Goal: Contribute content: Add original content to the website for others to see

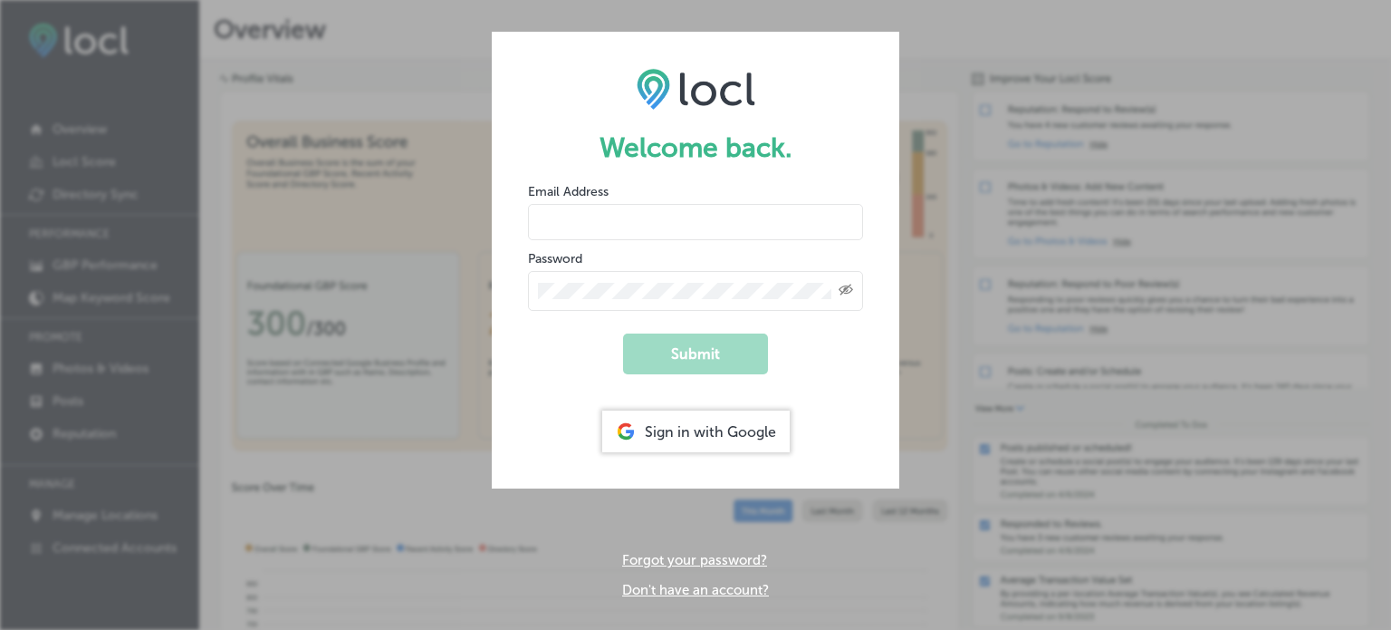
click at [562, 221] on input "email" at bounding box center [695, 222] width 335 height 36
type input "[EMAIL_ADDRESS][DOMAIN_NAME]"
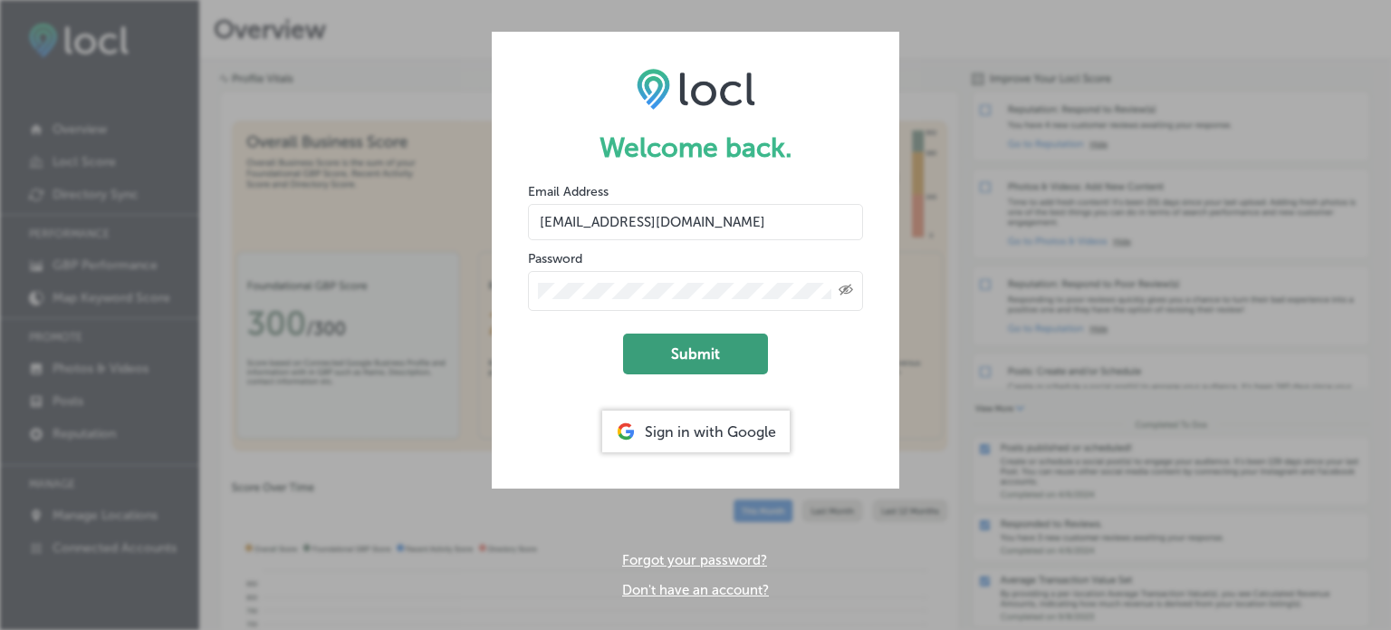
click at [679, 345] on button "Submit" at bounding box center [695, 353] width 145 height 41
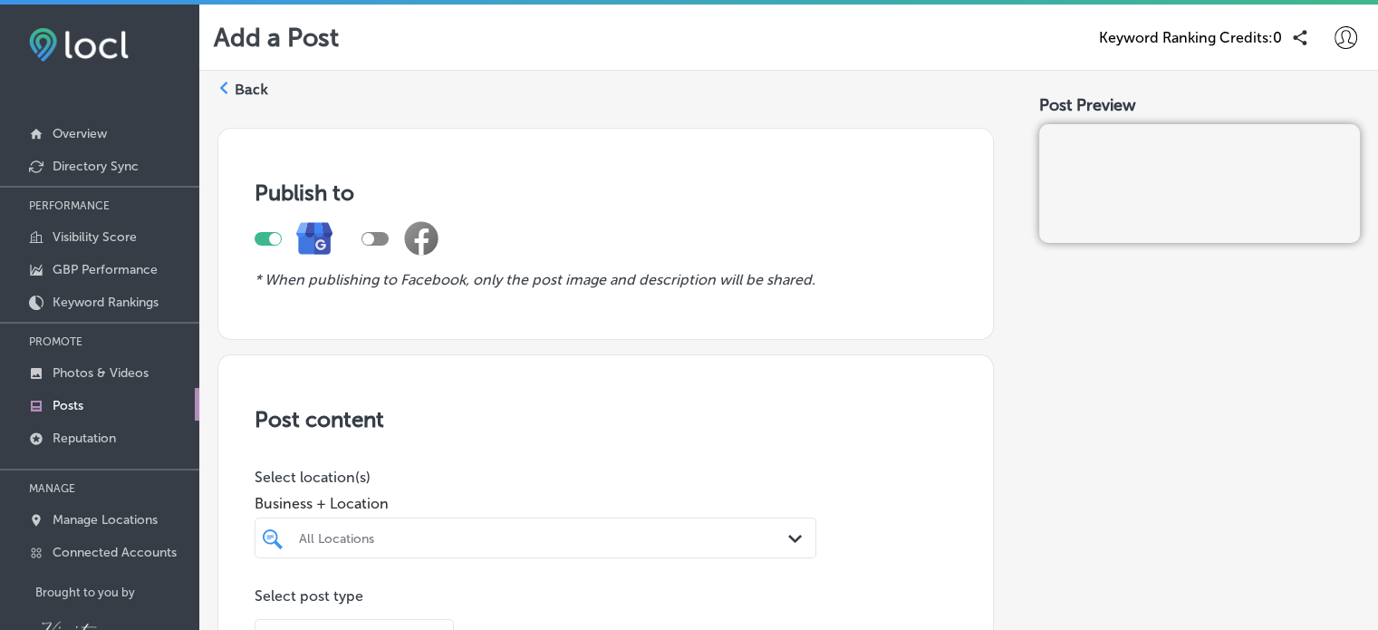
click at [59, 408] on p "Posts" at bounding box center [68, 405] width 31 height 15
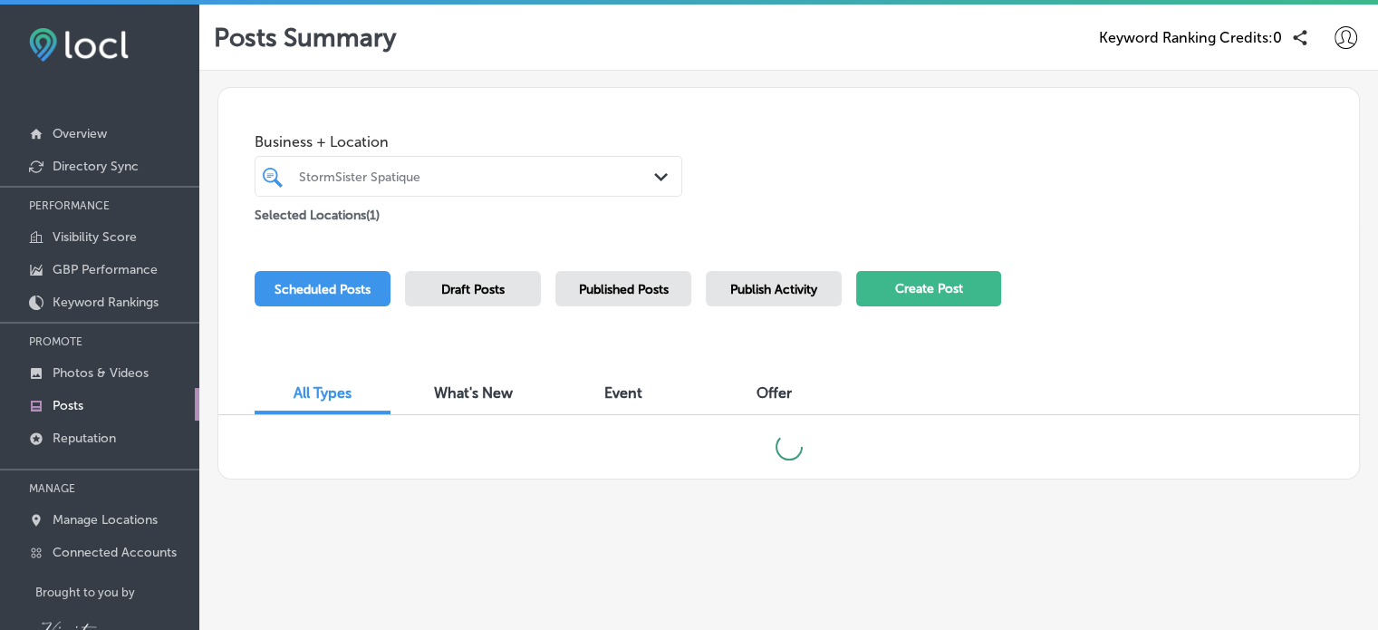
click at [946, 285] on button "Create Post" at bounding box center [928, 288] width 145 height 35
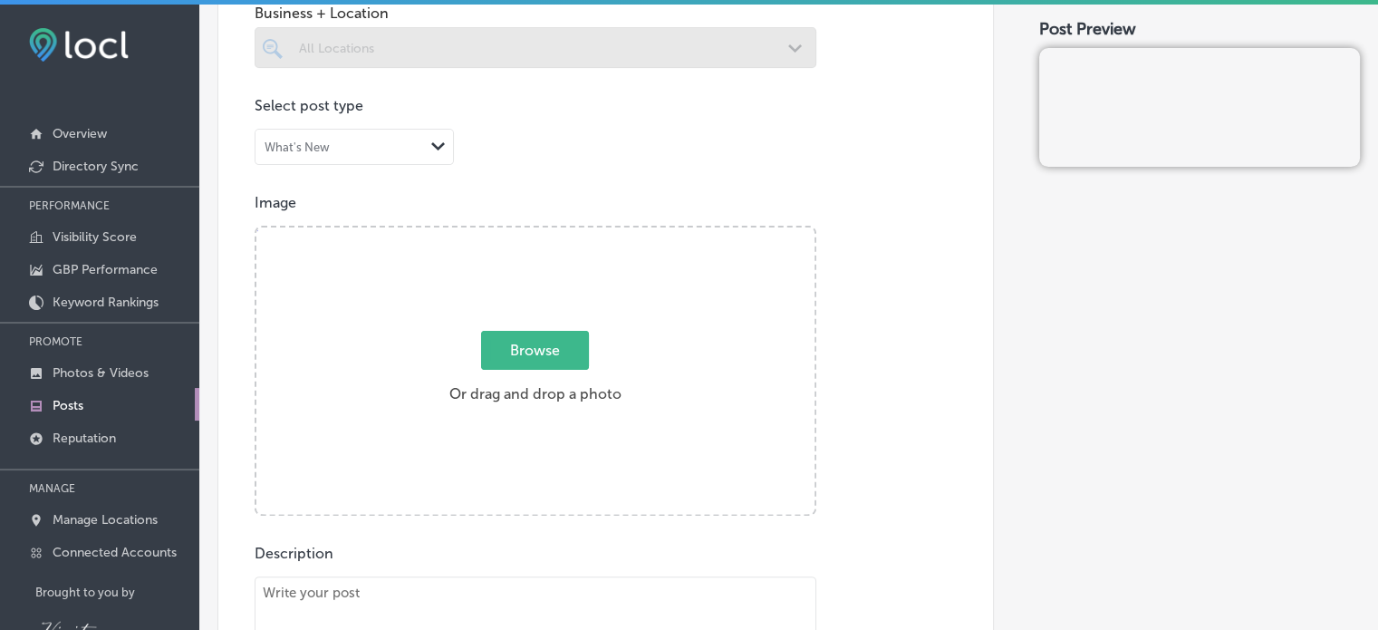
scroll to position [491, 0]
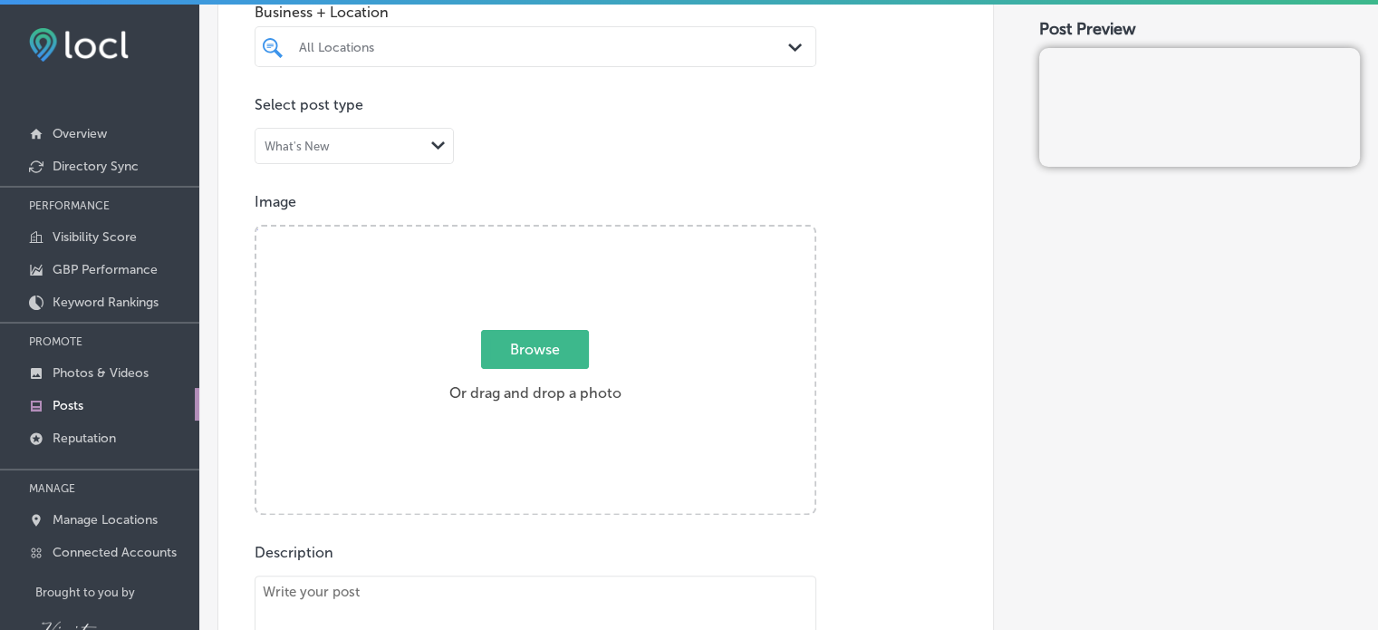
click at [531, 351] on span "Browse" at bounding box center [535, 349] width 108 height 39
click at [531, 232] on input "Browse Or drag and drop a photo" at bounding box center [535, 228] width 558 height 5
type input "C:\fakepath\phytomer-serums2.jpg"
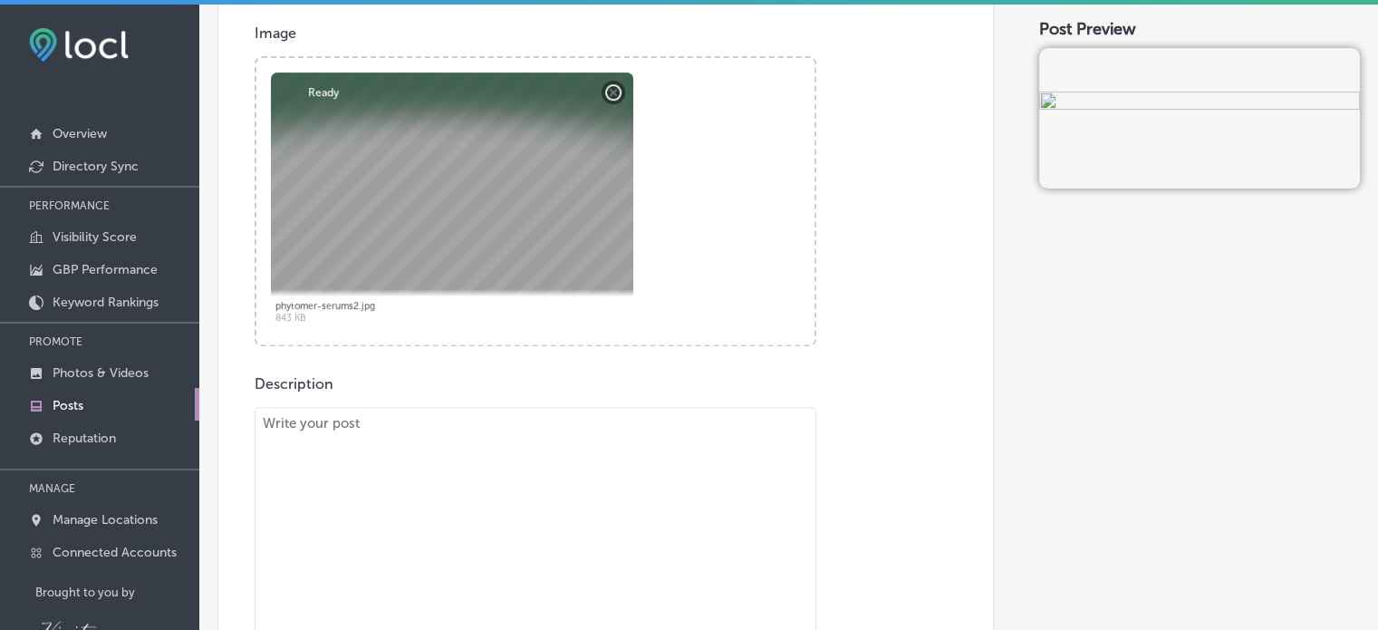
scroll to position [812, 0]
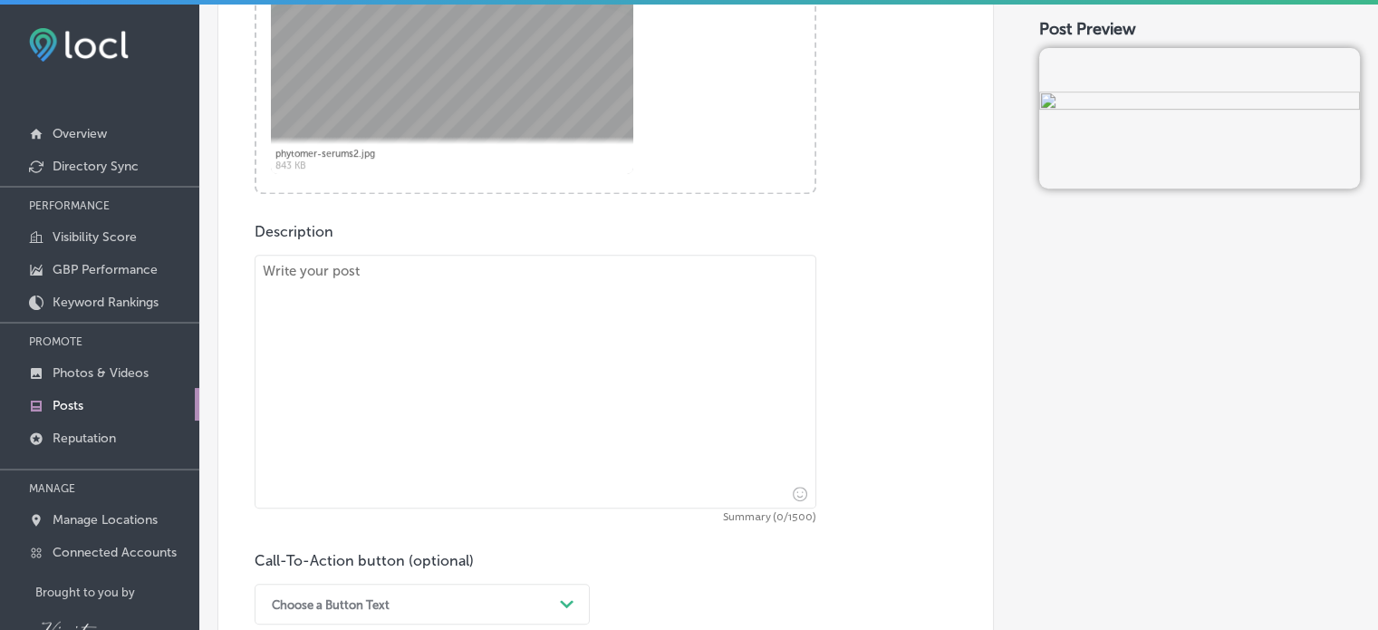
click at [361, 300] on textarea at bounding box center [536, 382] width 562 height 254
paste textarea "[URL][DOMAIN_NAME]"
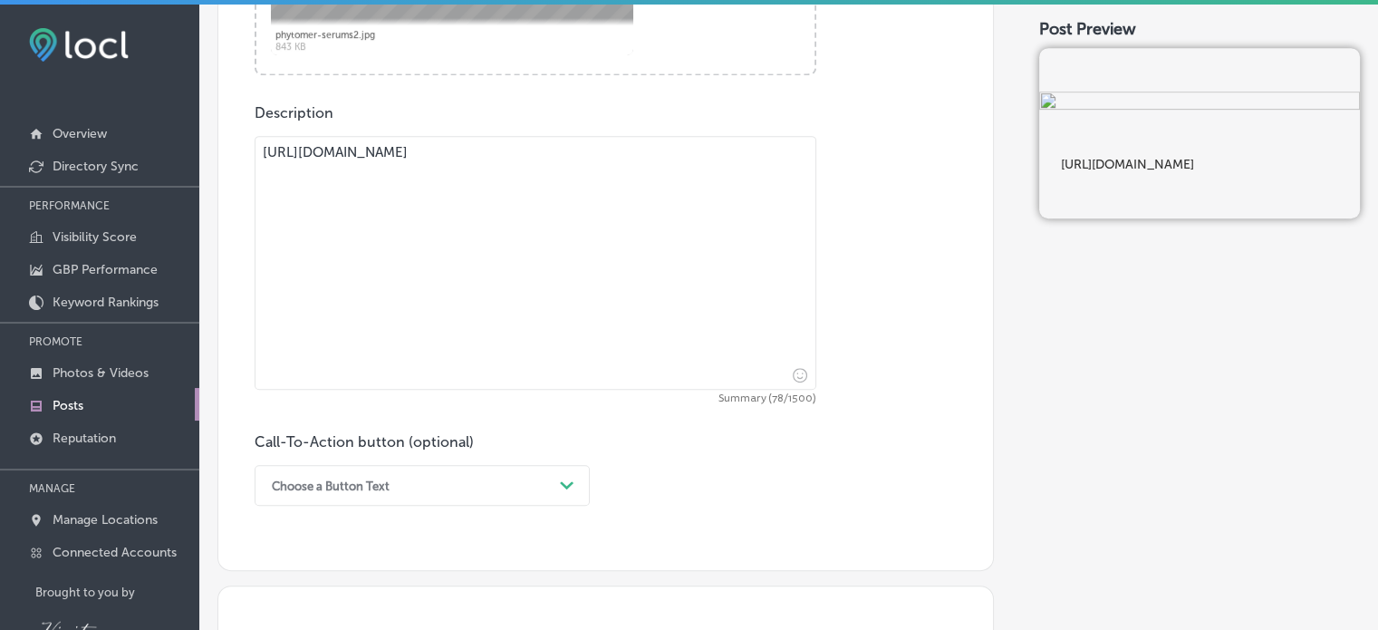
scroll to position [927, 0]
type textarea "[URL][DOMAIN_NAME]"
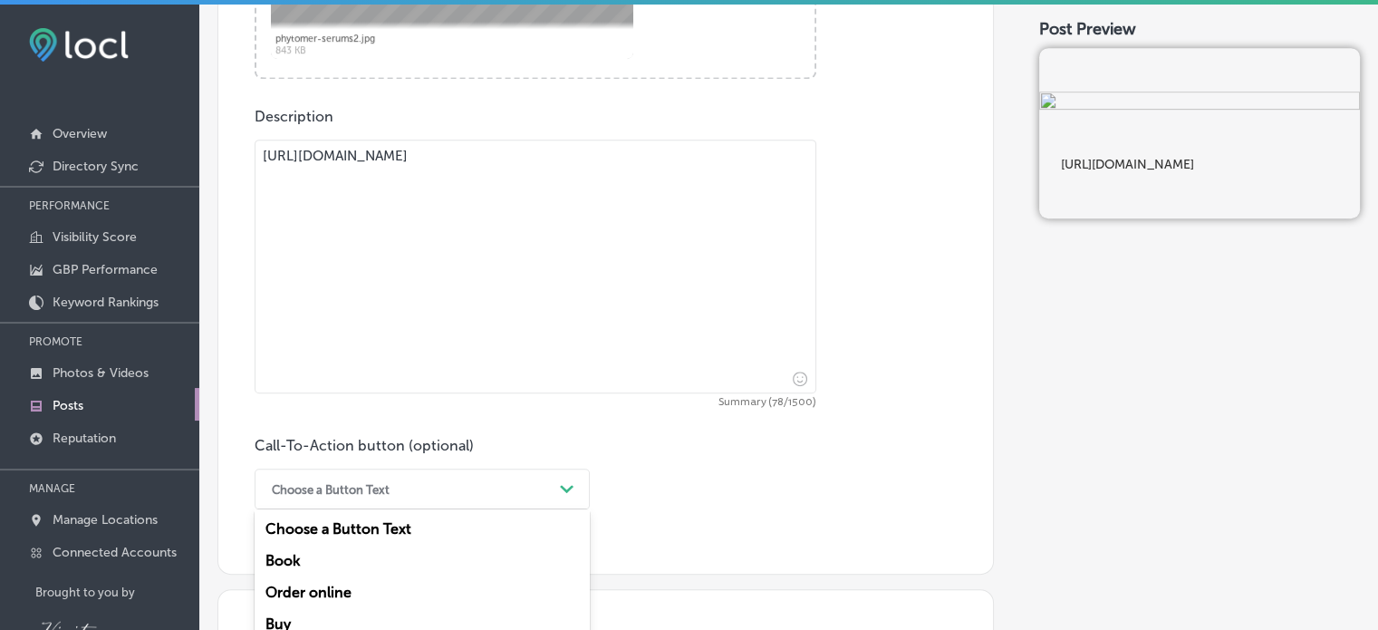
scroll to position [1045, 0]
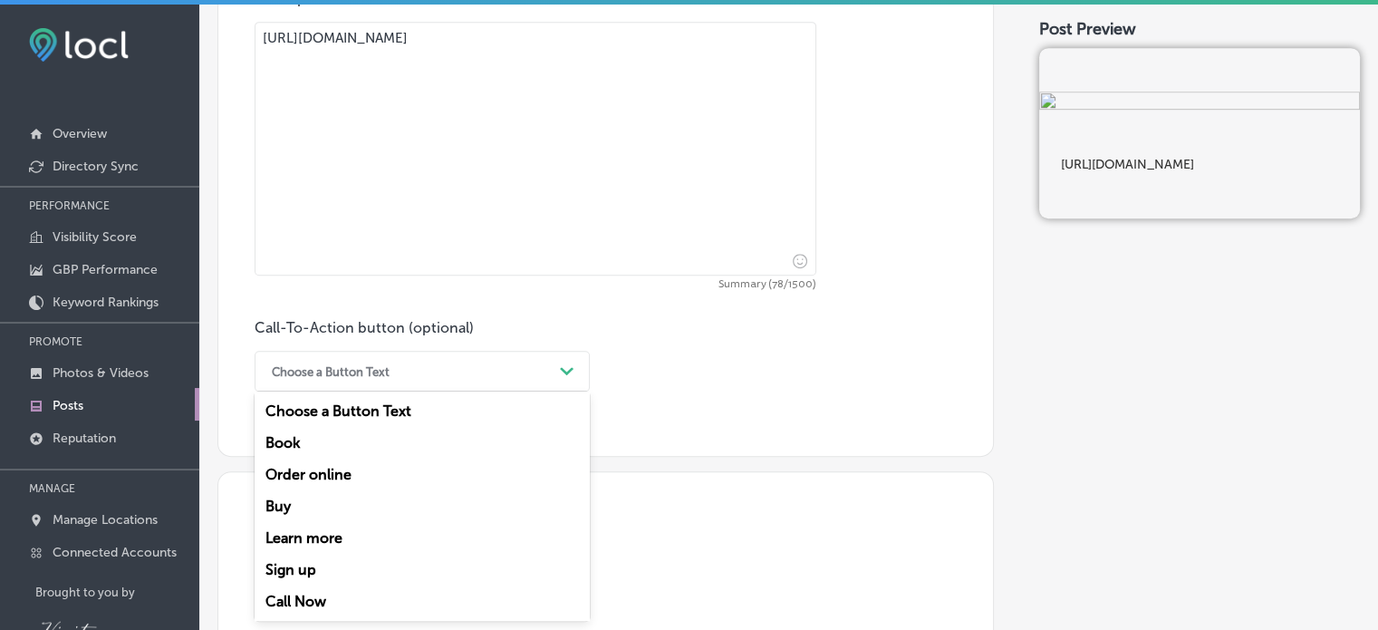
click at [564, 391] on div "option Order online focused, 3 of 7. 7 results available. Use Up and Down to ch…" at bounding box center [422, 371] width 335 height 41
click at [328, 531] on div "Learn more" at bounding box center [422, 538] width 335 height 32
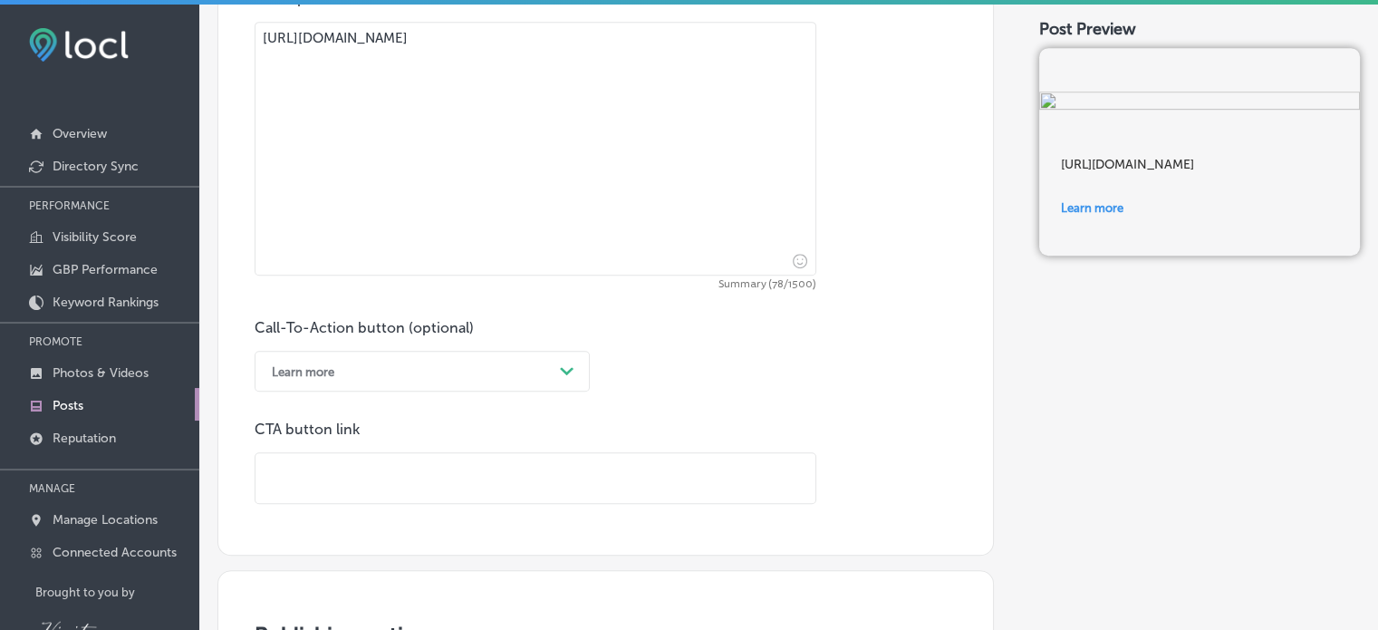
click at [303, 481] on input "text" at bounding box center [535, 478] width 560 height 50
paste input "[URL][DOMAIN_NAME]"
type input "[URL][DOMAIN_NAME]"
drag, startPoint x: 785, startPoint y: 42, endPoint x: 172, endPoint y: 29, distance: 613.4
click at [172, 29] on div "iconmonstr-menu-thin copy Created with Sketch. Overview Directory Sync PERFORMA…" at bounding box center [689, 320] width 1378 height 630
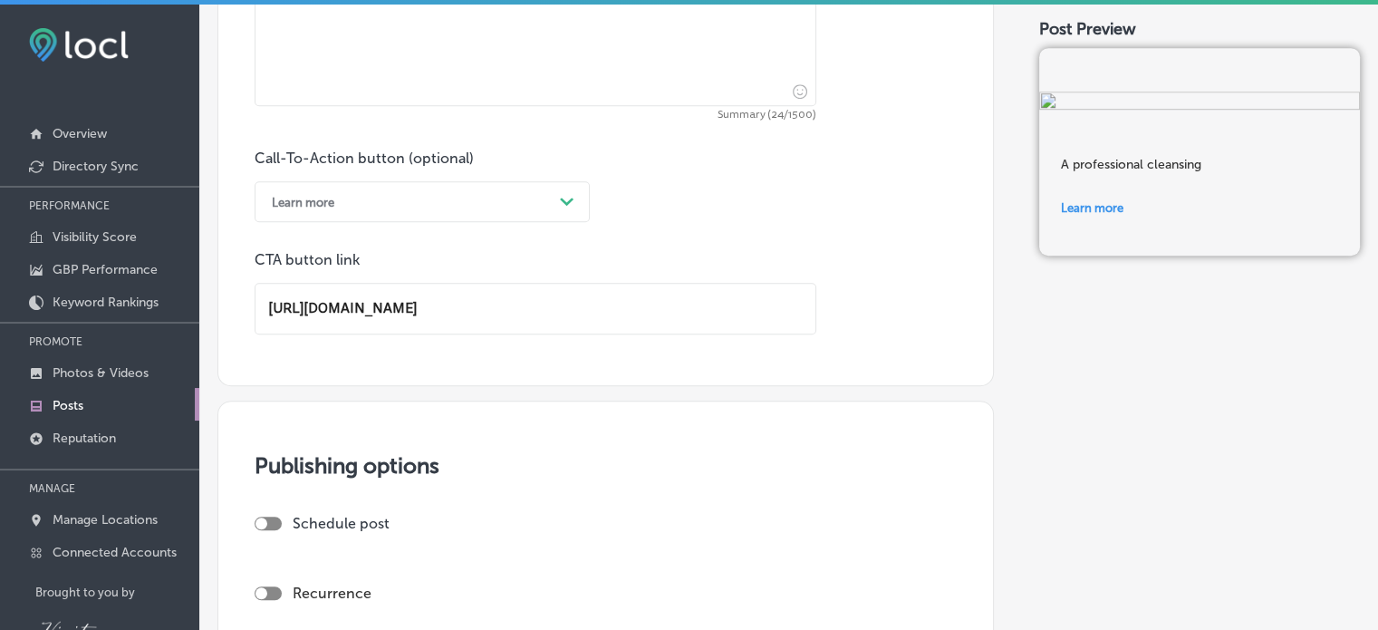
scroll to position [1451, 0]
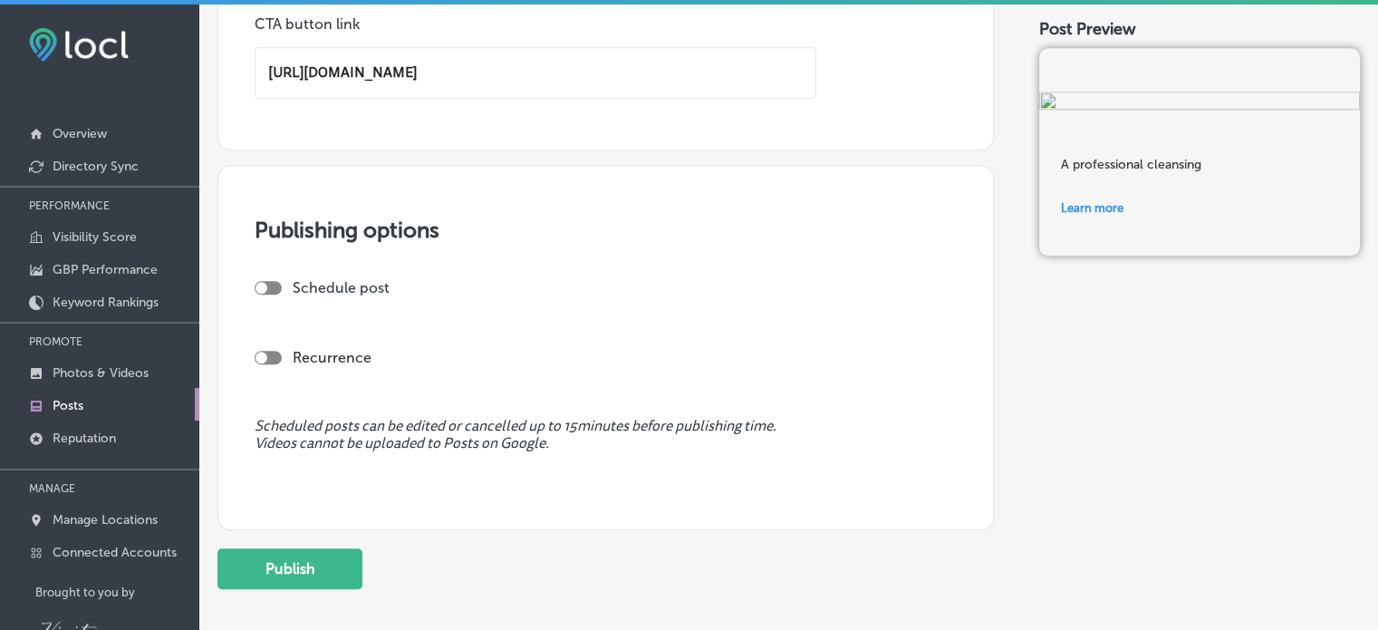
click at [275, 282] on div at bounding box center [268, 288] width 27 height 14
type textarea "A professional cleansing"
checkbox input "true"
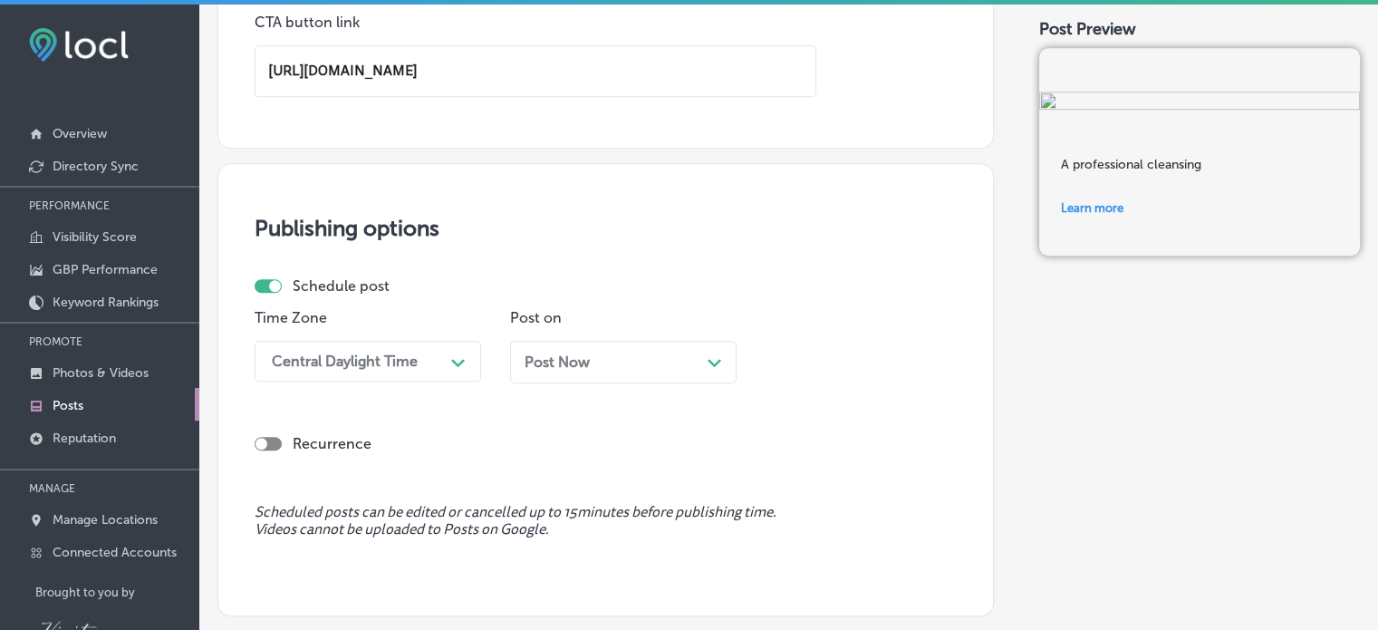
click at [270, 444] on div at bounding box center [268, 444] width 27 height 14
checkbox input "true"
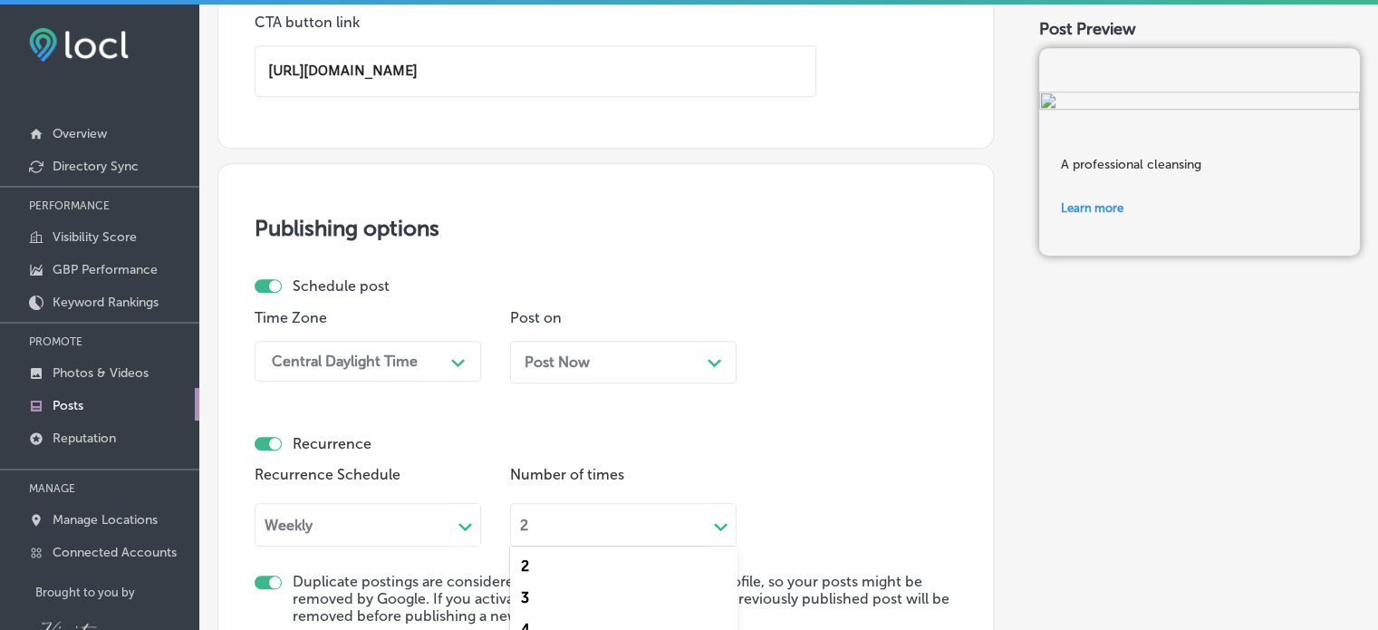
scroll to position [1579, 0]
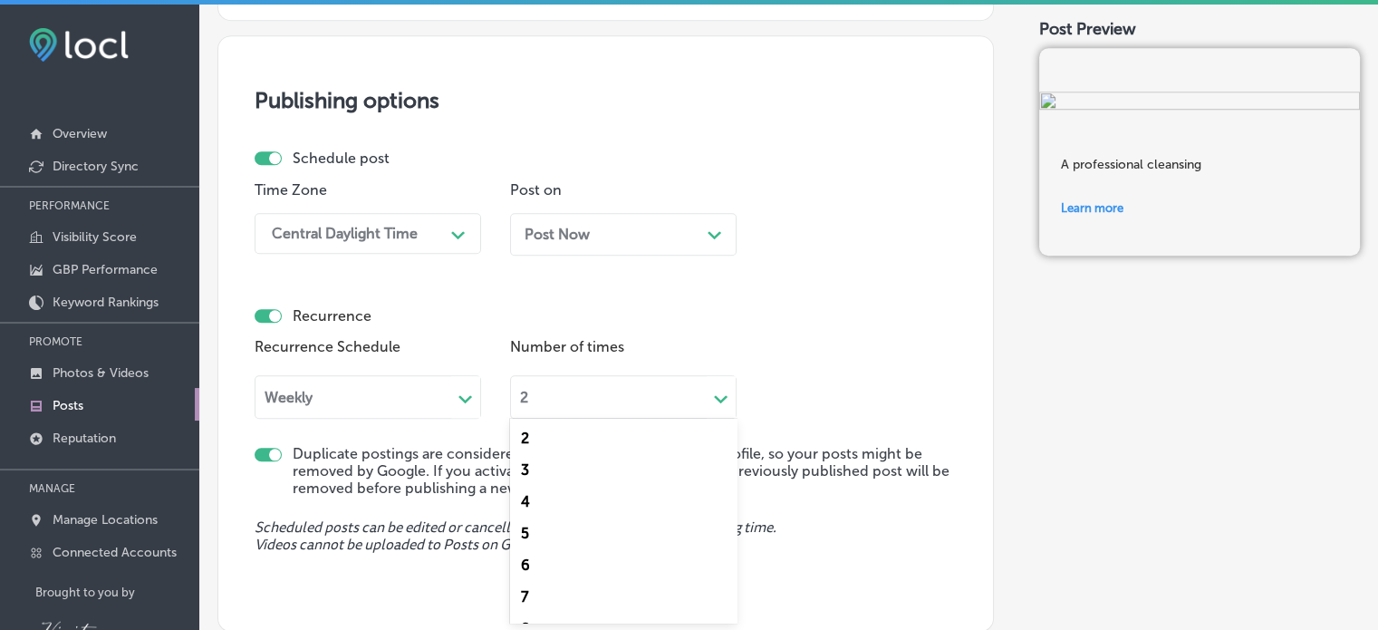
click at [725, 419] on div "[MEDICAL_DATA] focused, 1 of 23. 23 results available. Use Up and Down to choos…" at bounding box center [623, 394] width 226 height 49
click at [525, 598] on div "8" at bounding box center [623, 592] width 226 height 32
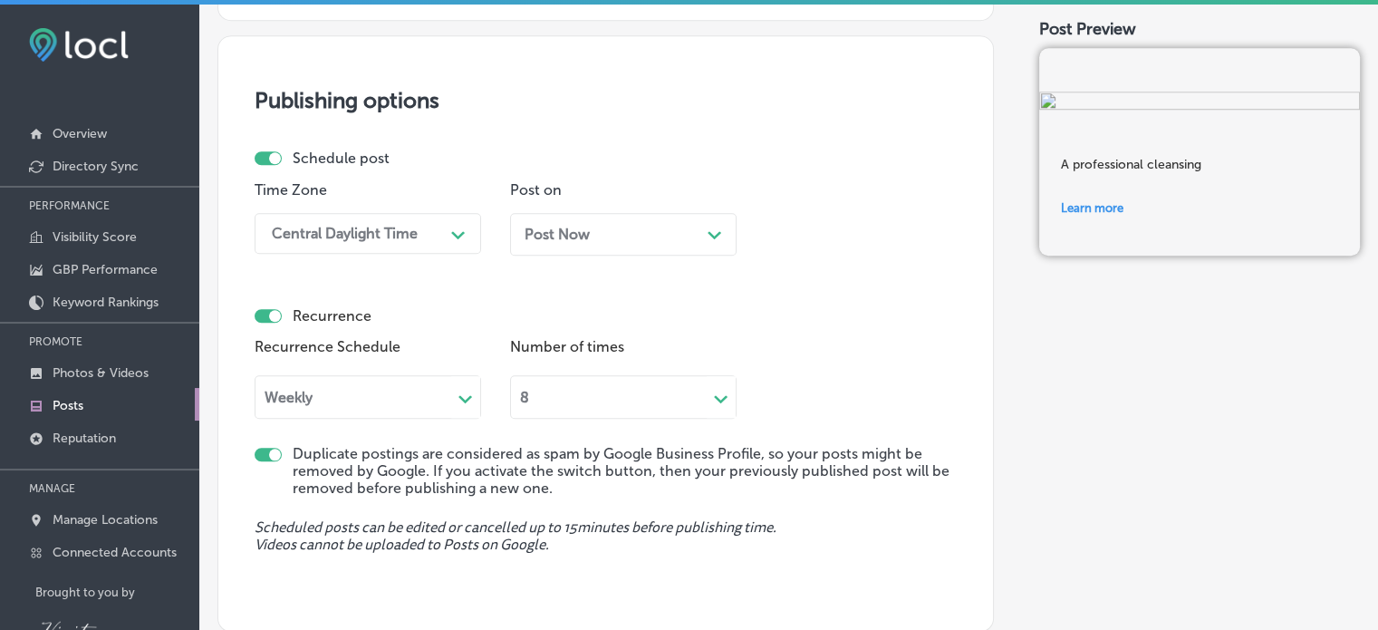
scroll to position [92, 0]
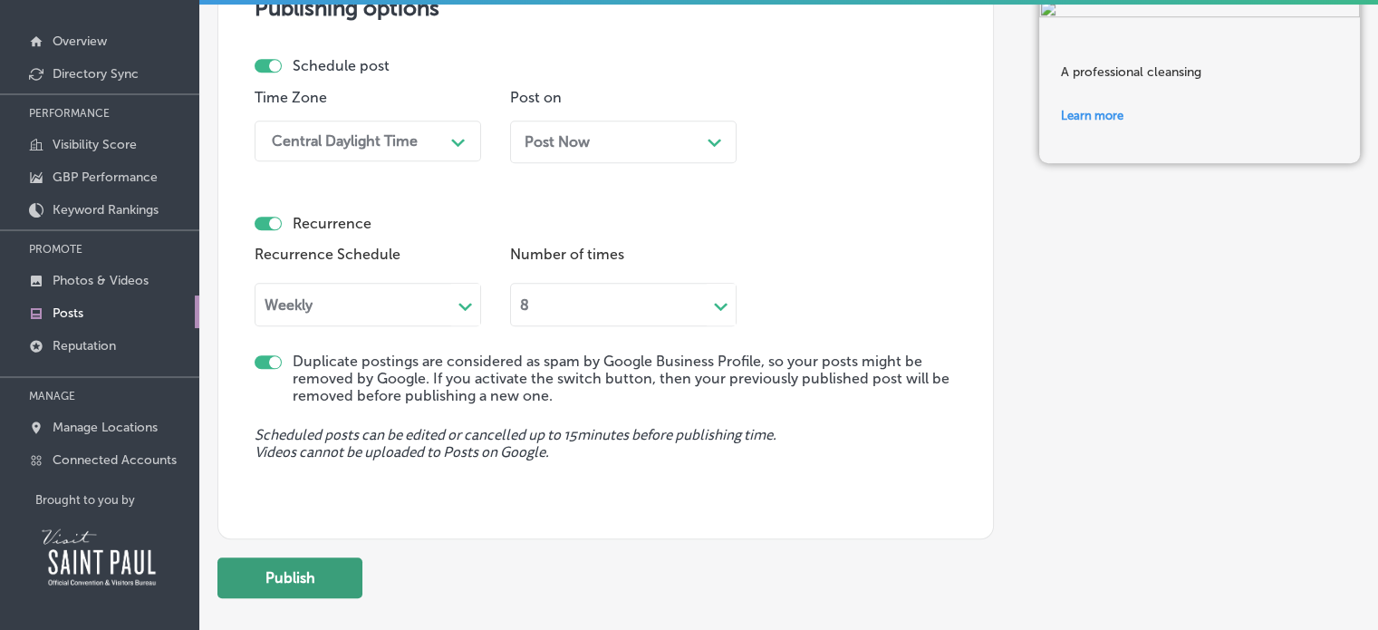
click at [296, 584] on button "Publish" at bounding box center [289, 577] width 145 height 41
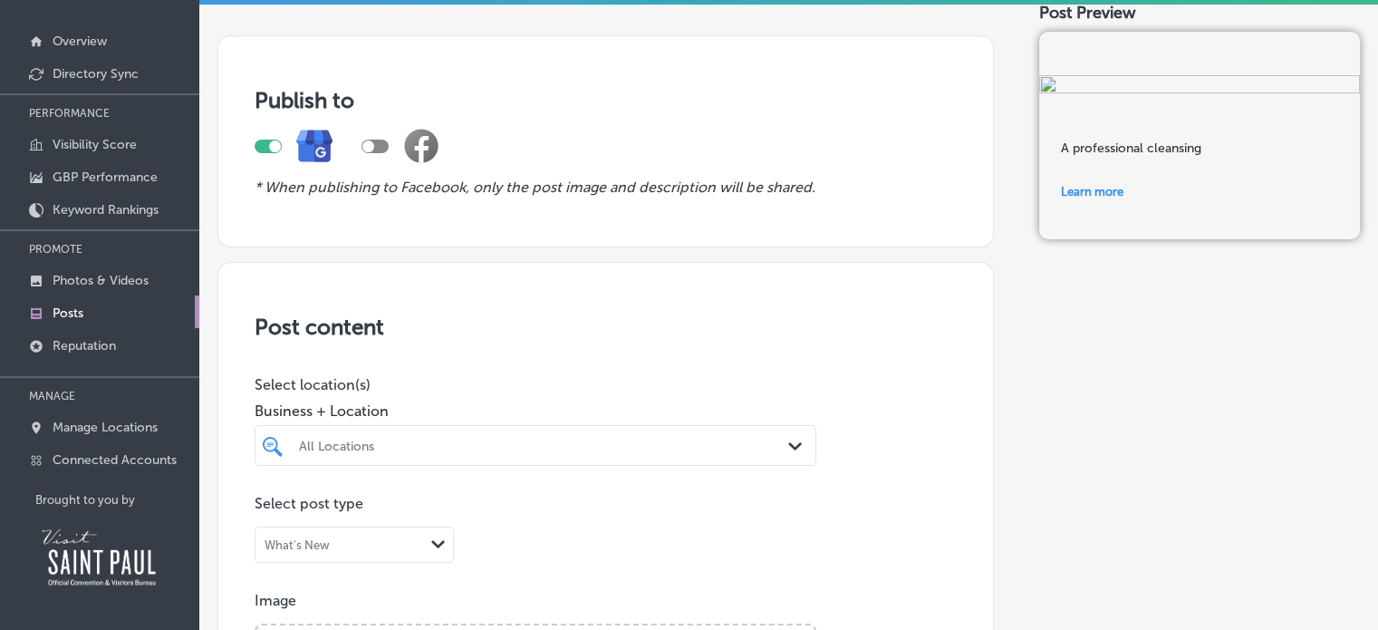
scroll to position [0, 0]
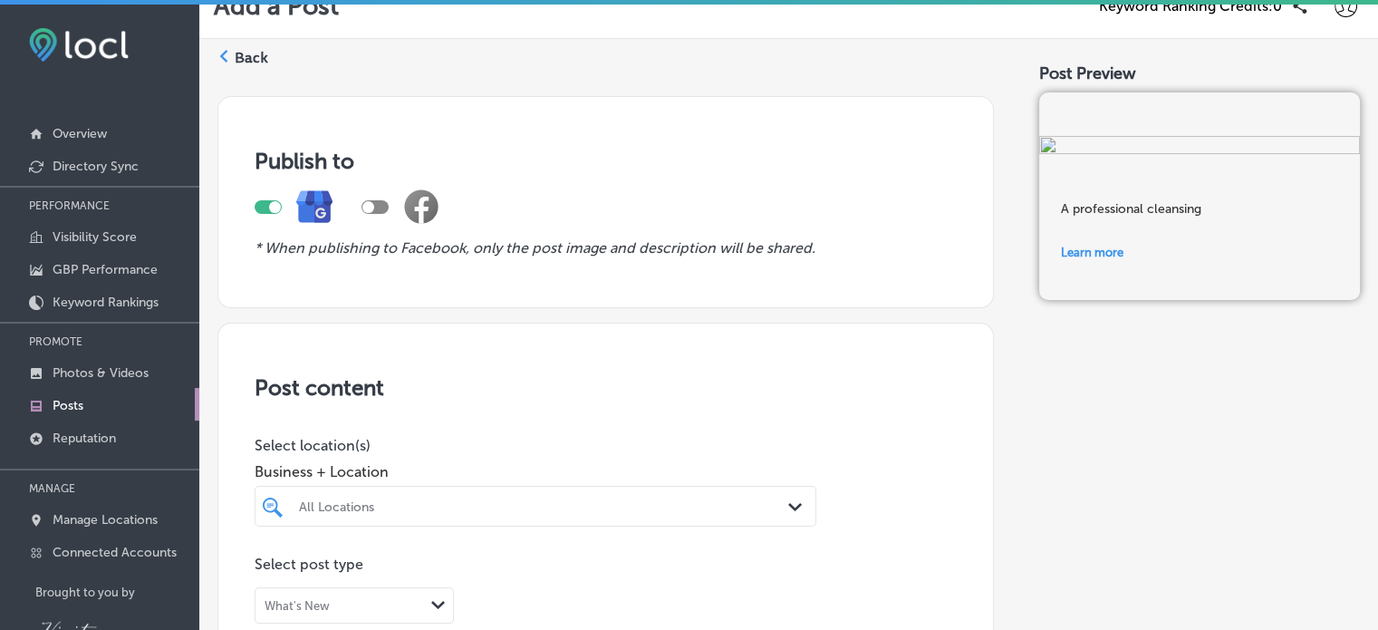
click at [794, 526] on div "All Locations Path Created with Sketch." at bounding box center [536, 506] width 562 height 41
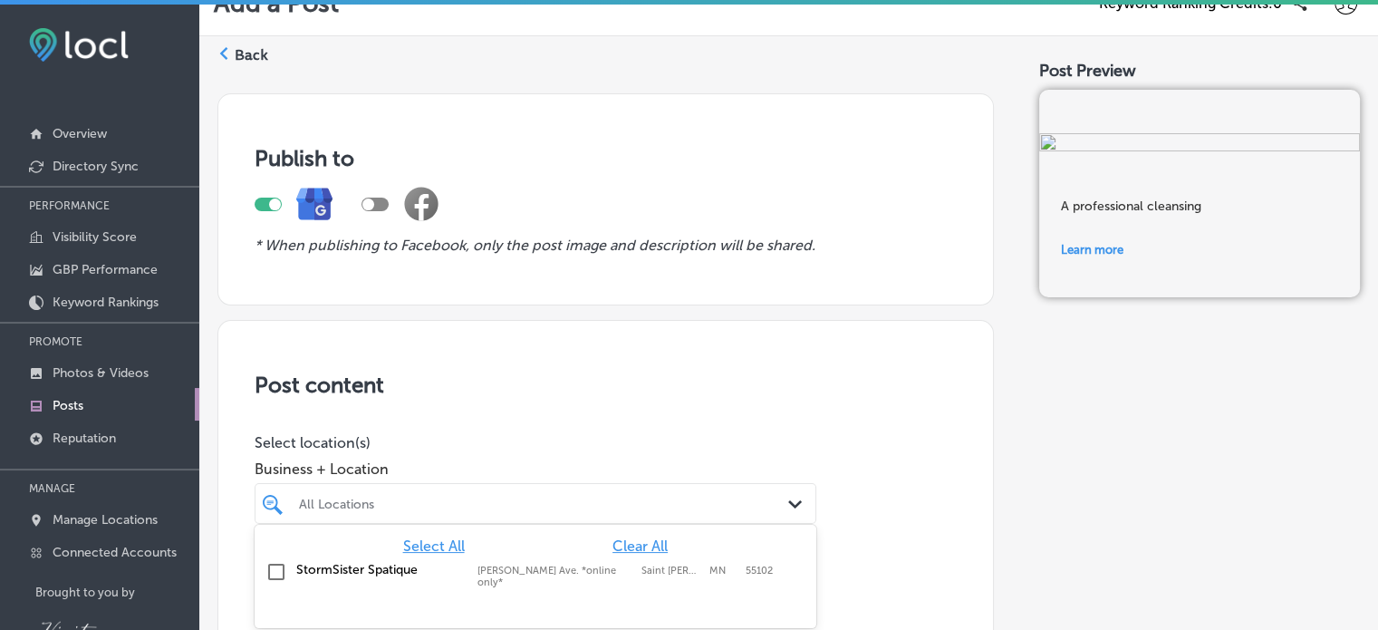
scroll to position [34, 0]
click at [275, 564] on input "checkbox" at bounding box center [276, 572] width 22 height 22
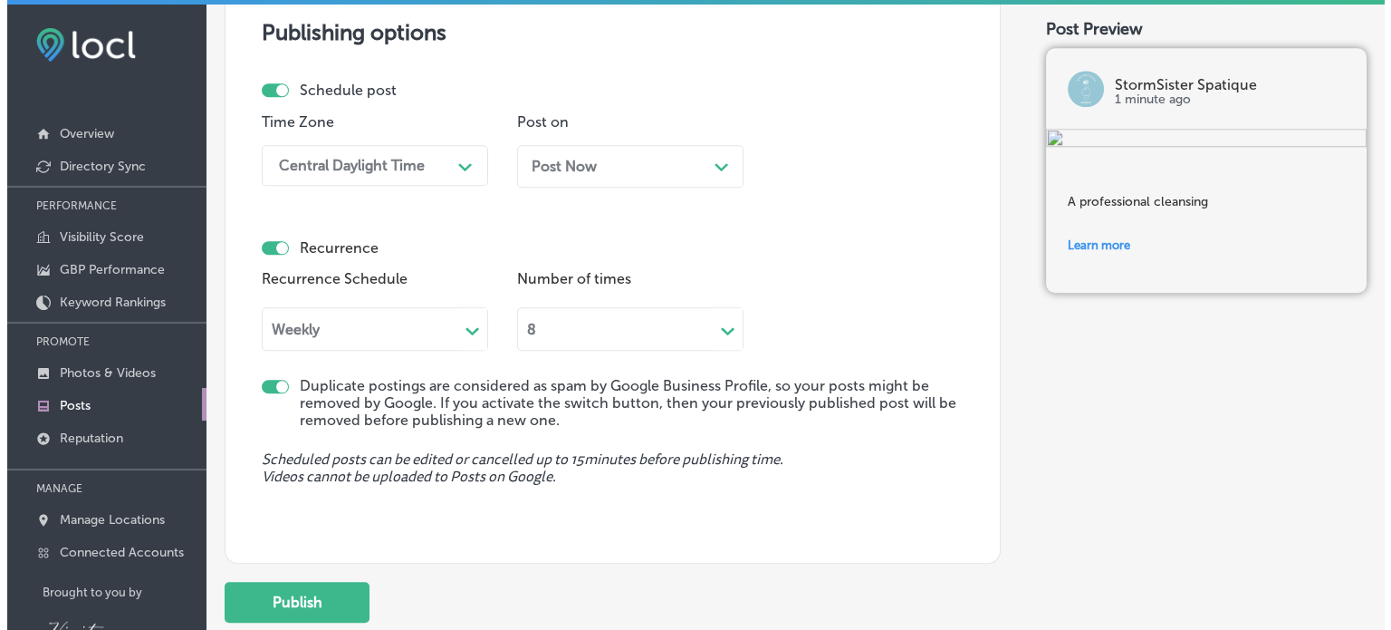
scroll to position [1776, 0]
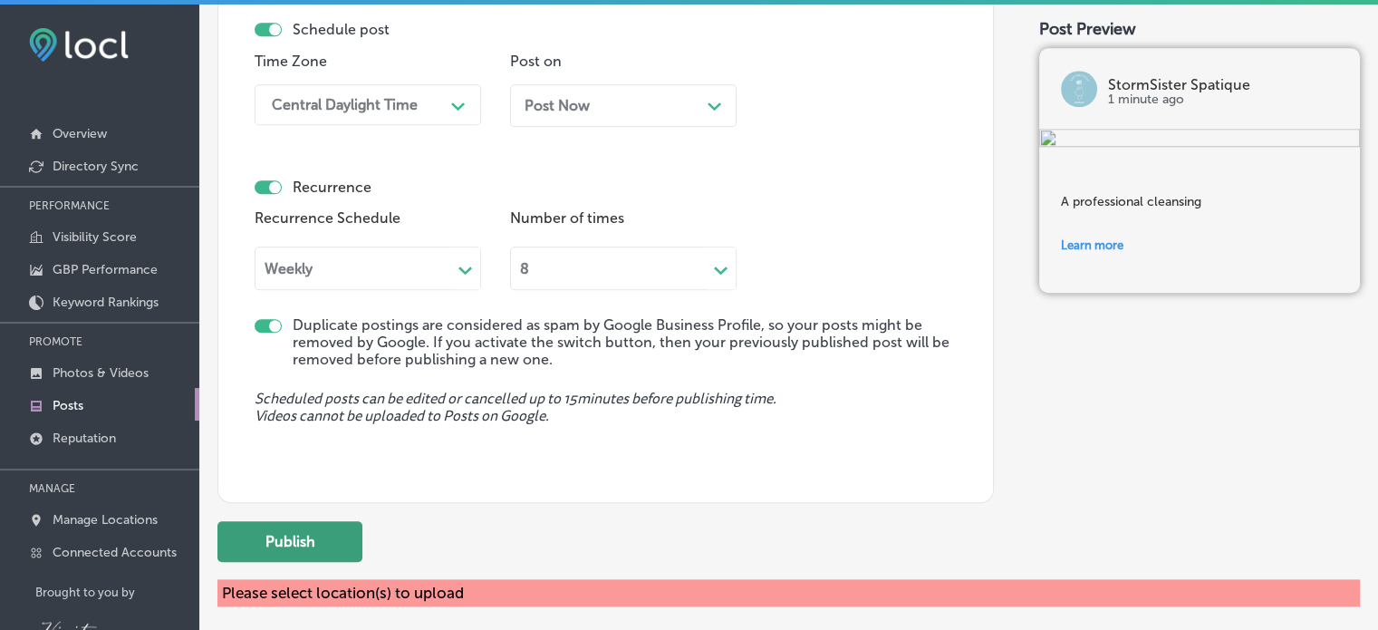
click at [303, 542] on button "Publish" at bounding box center [289, 541] width 145 height 41
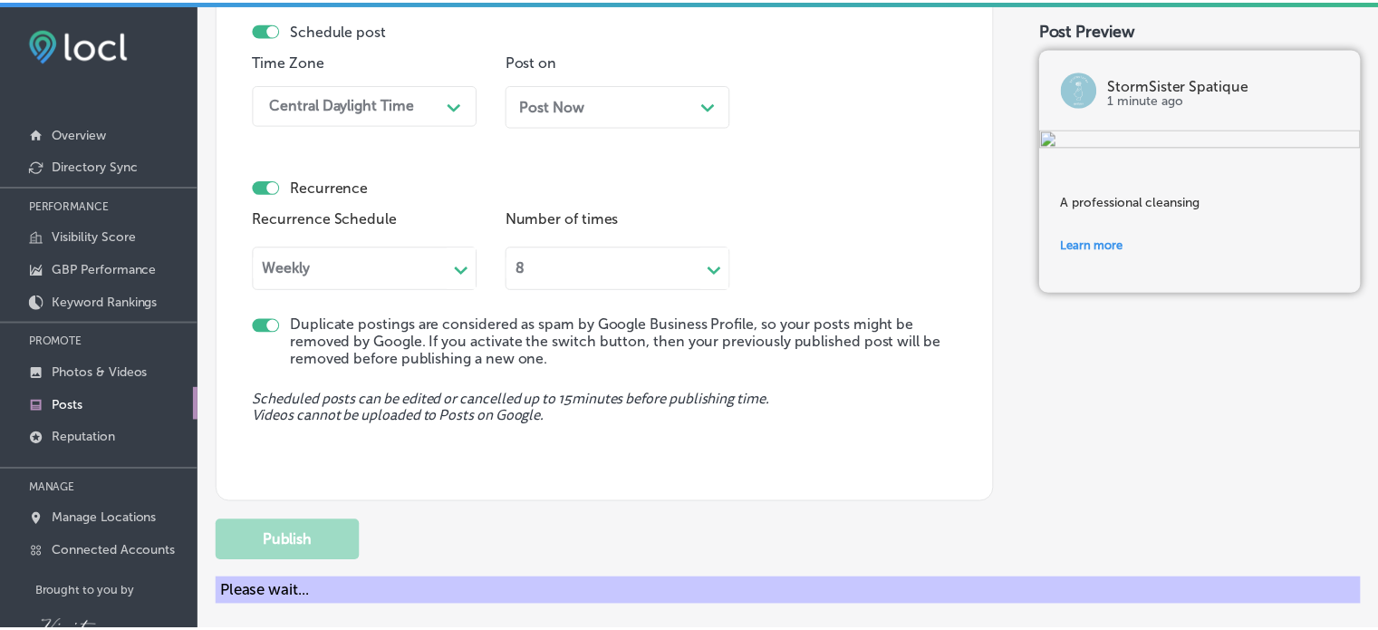
scroll to position [1441, 0]
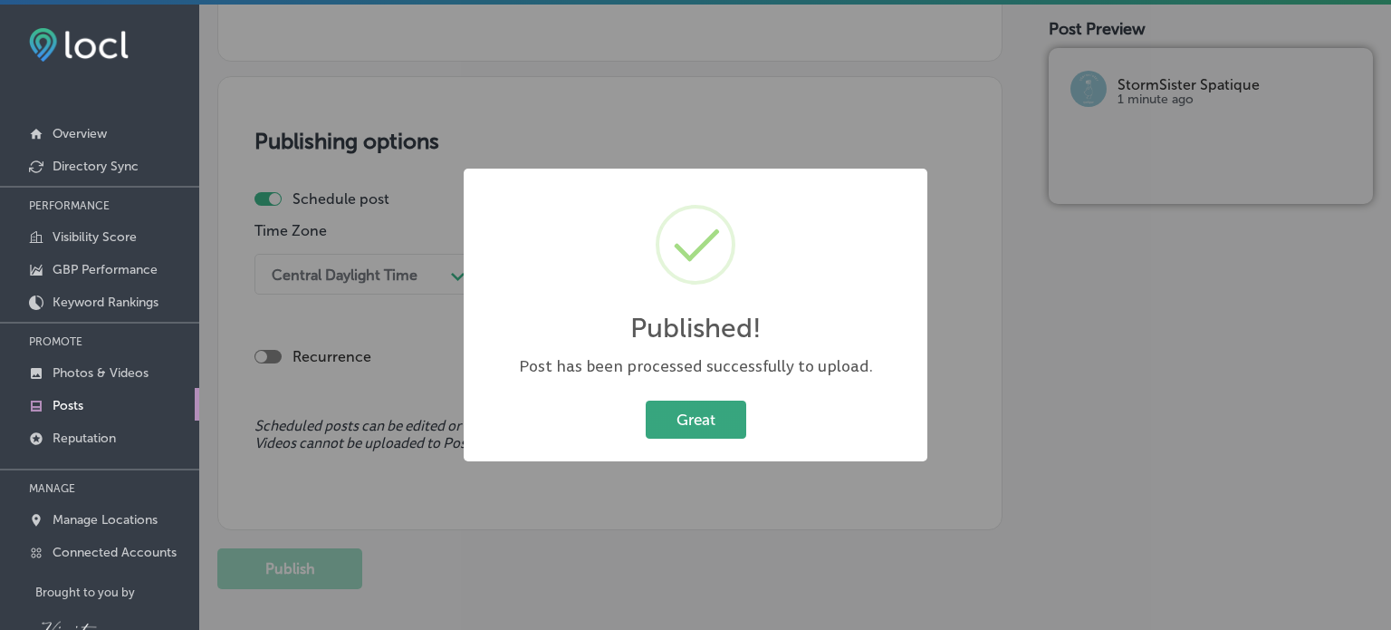
click at [707, 417] on button "Great" at bounding box center [696, 418] width 101 height 37
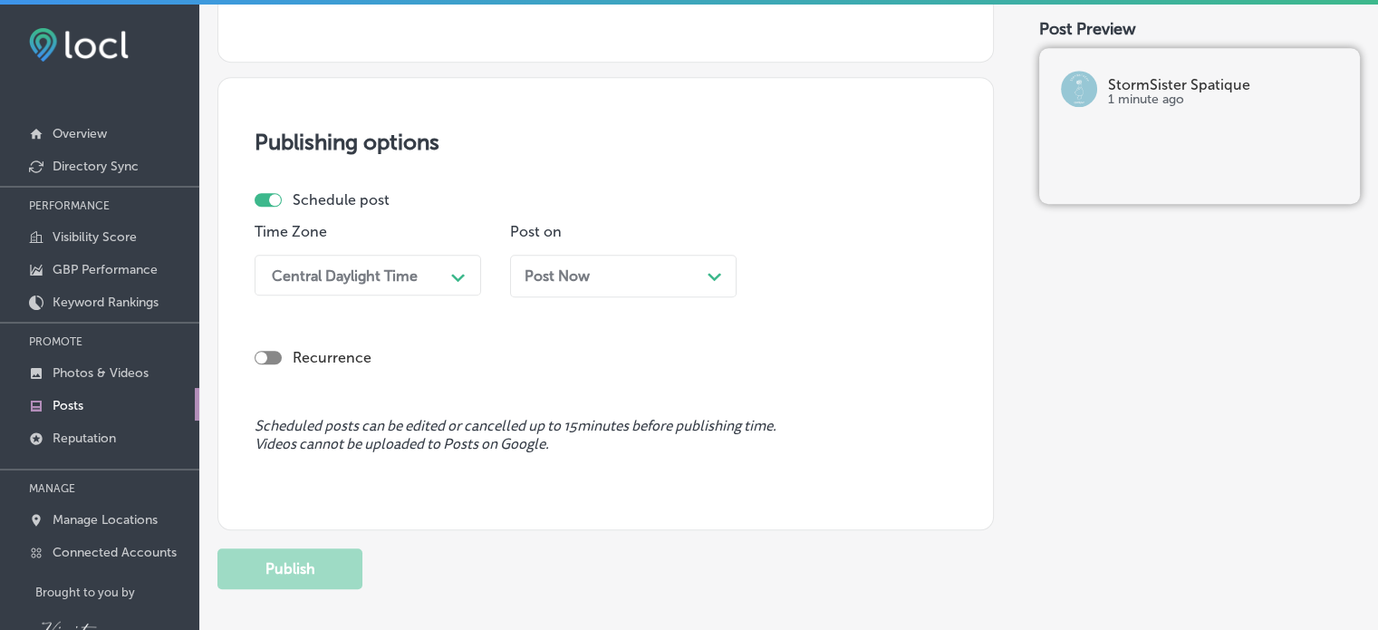
click at [274, 354] on div at bounding box center [268, 358] width 27 height 14
checkbox input "true"
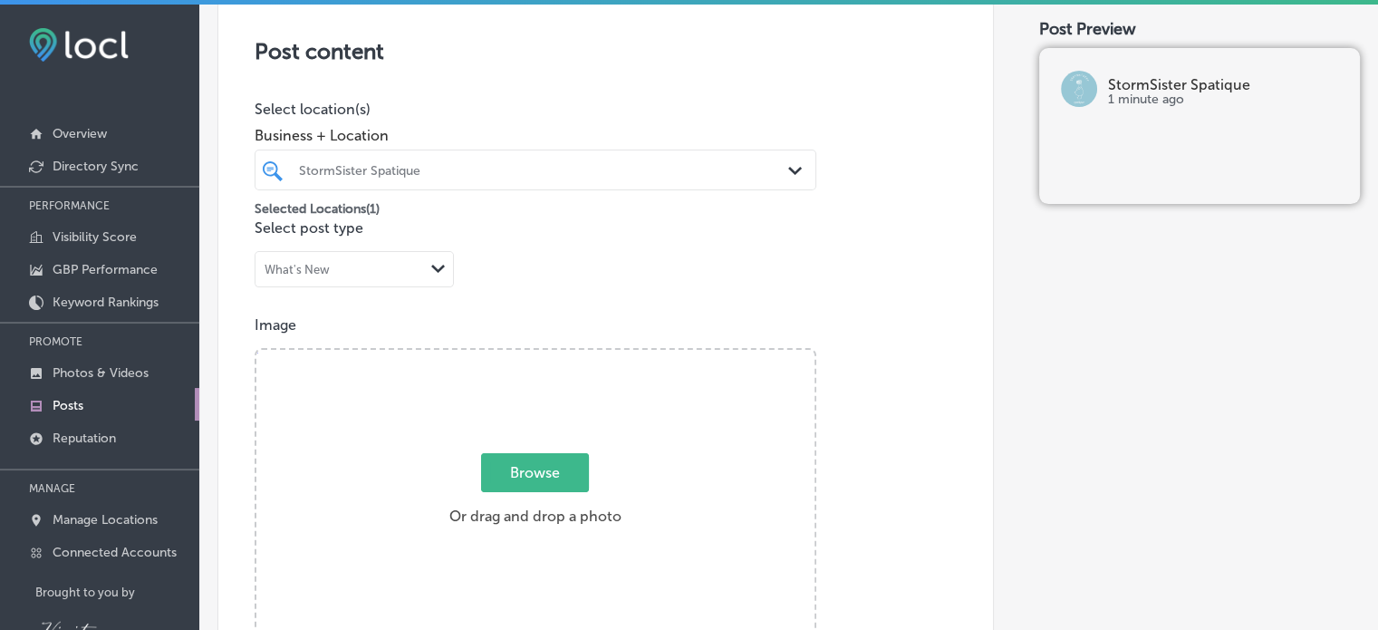
scroll to position [0, 0]
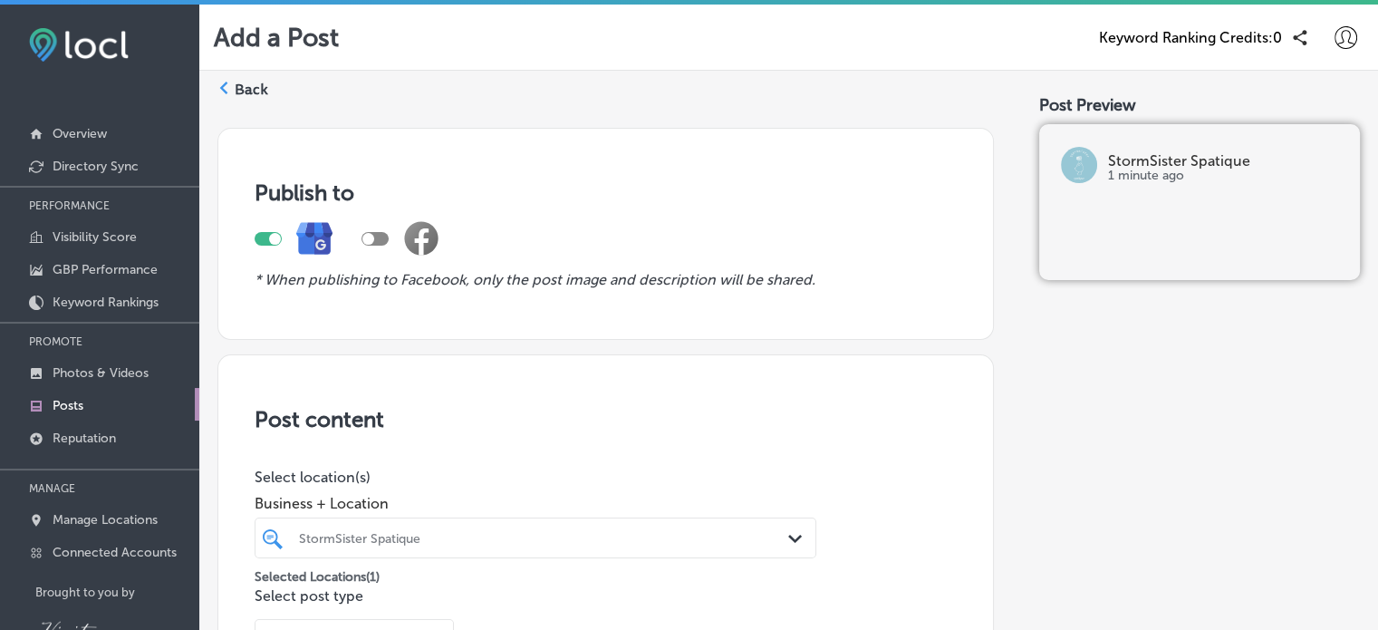
click at [225, 92] on polygon at bounding box center [224, 88] width 8 height 13
